Goal: Use online tool/utility: Use online tool/utility

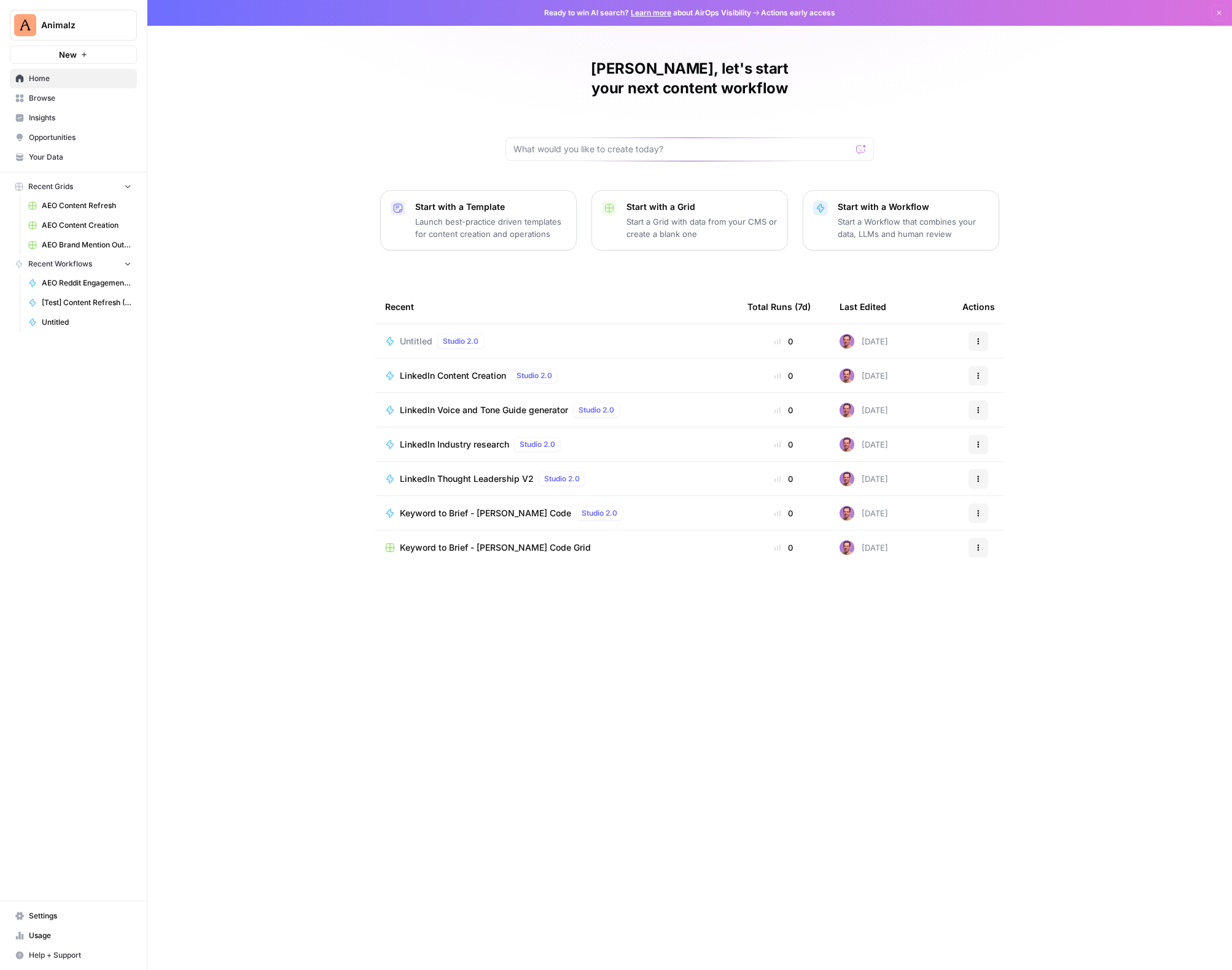
click at [454, 370] on span "LinkedIn Content Creation" at bounding box center [453, 376] width 107 height 12
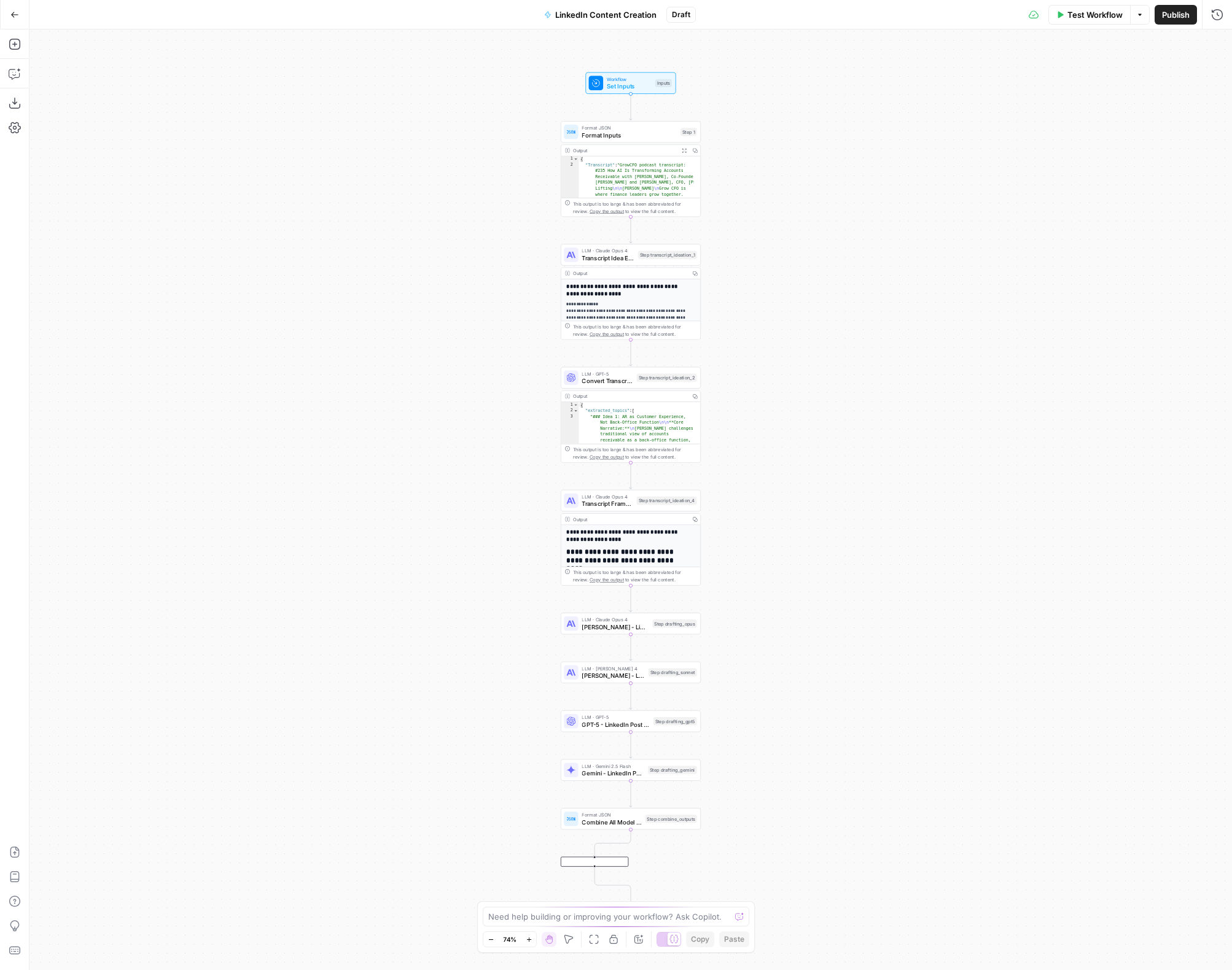
click at [678, 15] on span "Draft" at bounding box center [681, 15] width 18 height 11
click at [678, 14] on span "Draft" at bounding box center [681, 15] width 18 height 11
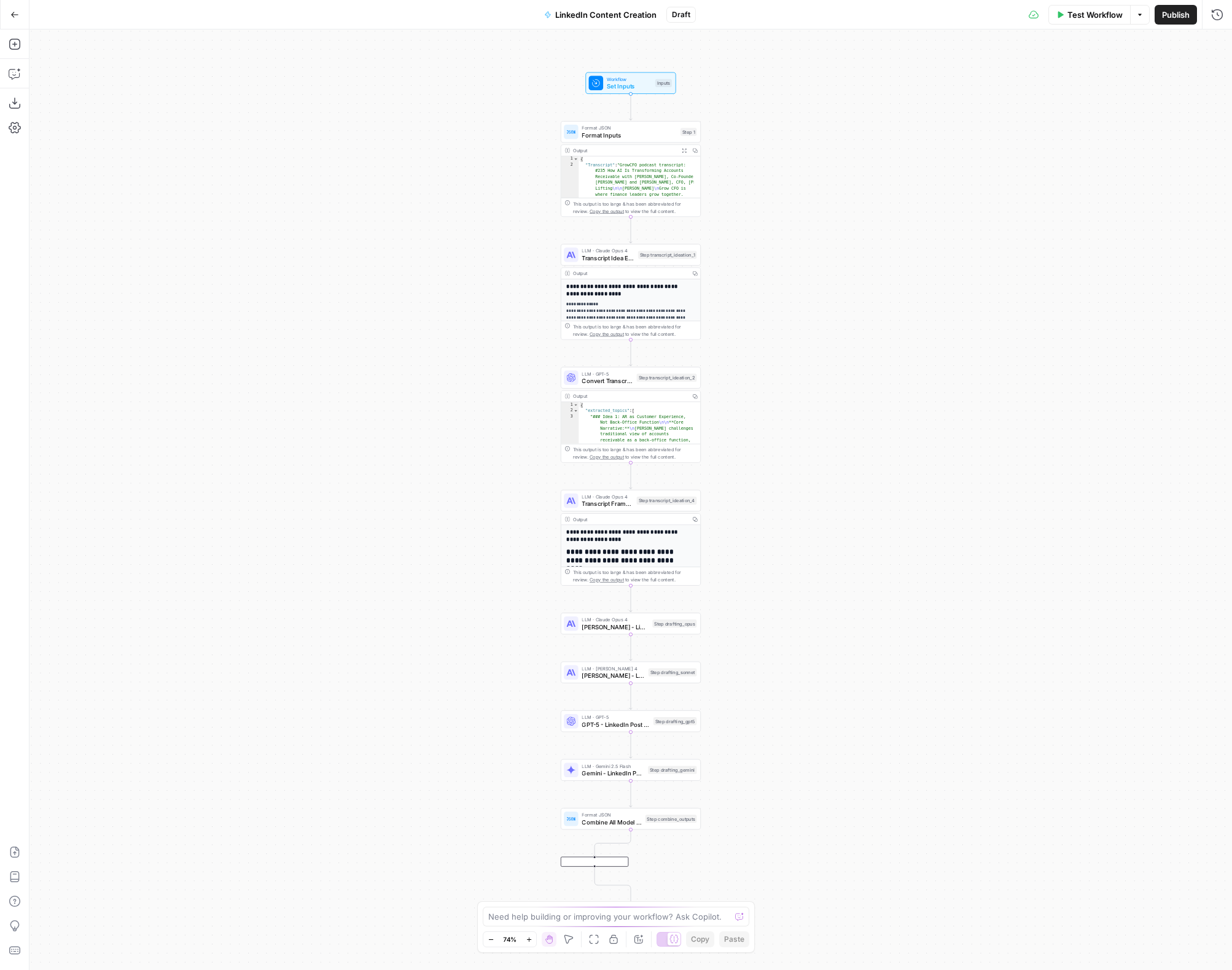
click at [678, 14] on span "Draft" at bounding box center [681, 15] width 18 height 11
click at [15, 850] on icon "button" at bounding box center [15, 852] width 12 height 12
click at [100, 258] on div "Workflow Set Inputs Inputs Format JSON Format Inputs Step 1 Output Expand Outpu…" at bounding box center [631, 500] width 1203 height 941
